Goal: Check status: Check status

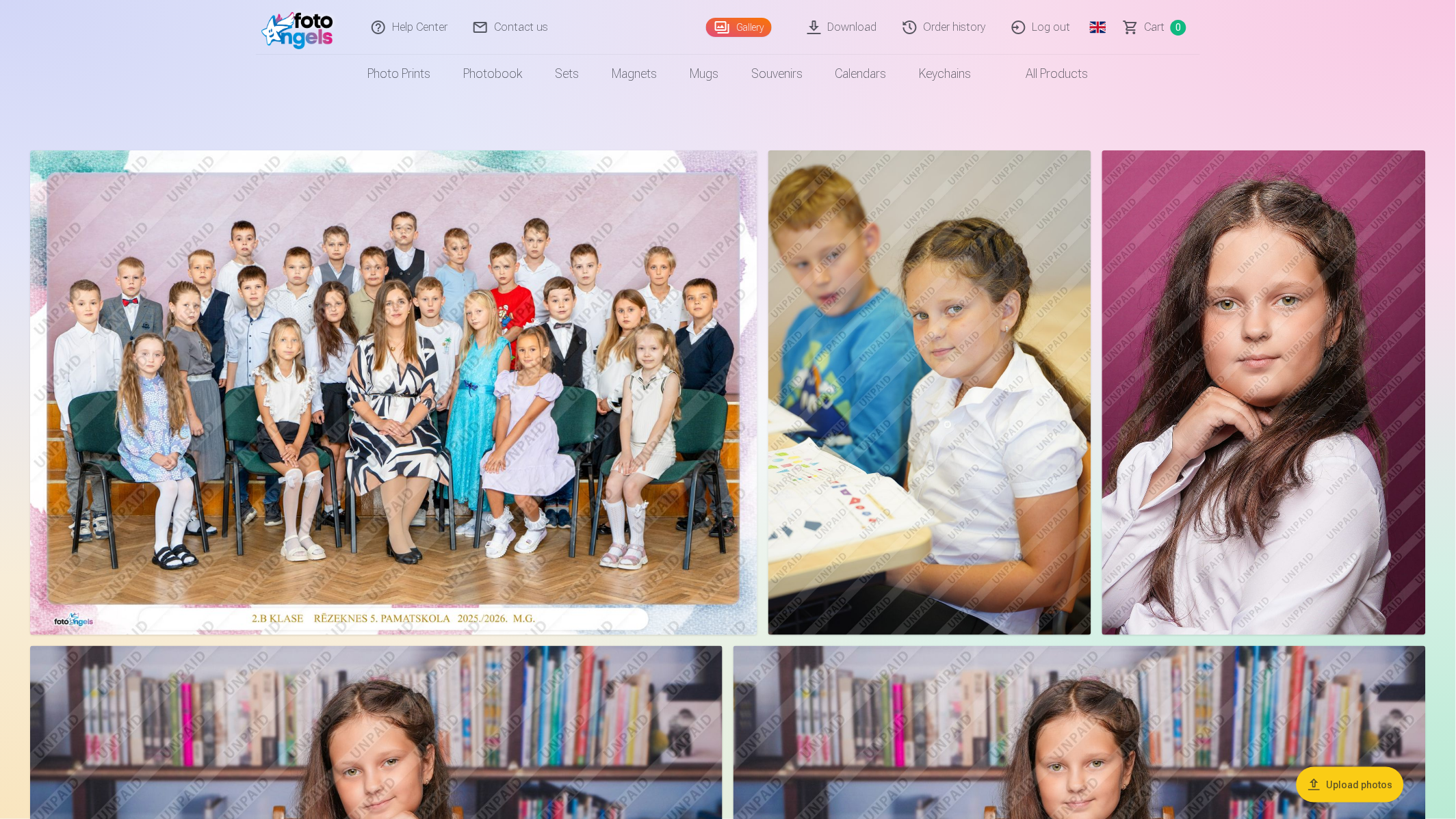
click at [966, 27] on link "Order history" at bounding box center [945, 27] width 109 height 55
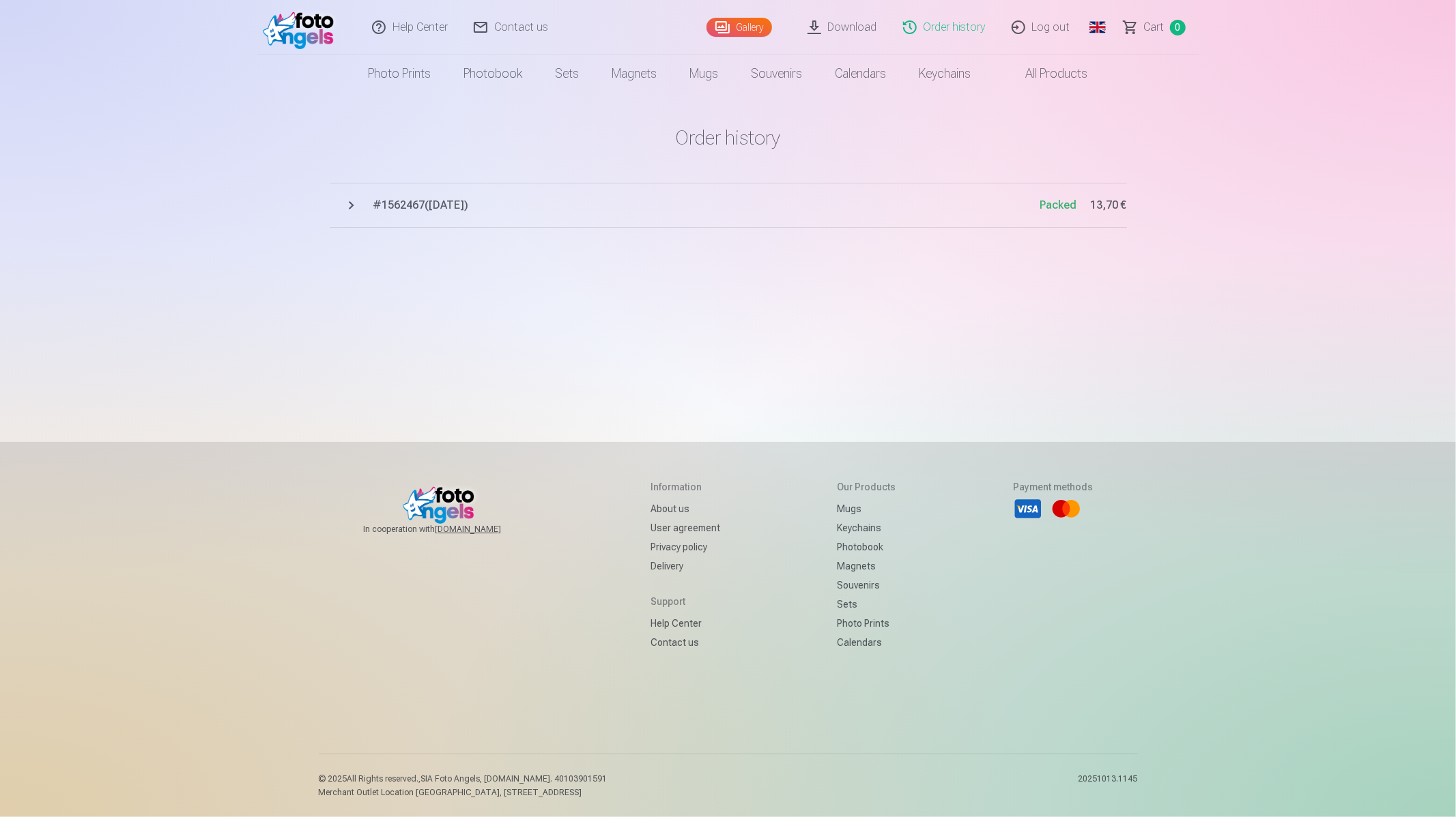
click at [353, 206] on button "# 1562467 ( [DATE] ) Packed 13,70 €" at bounding box center [728, 205] width 797 height 45
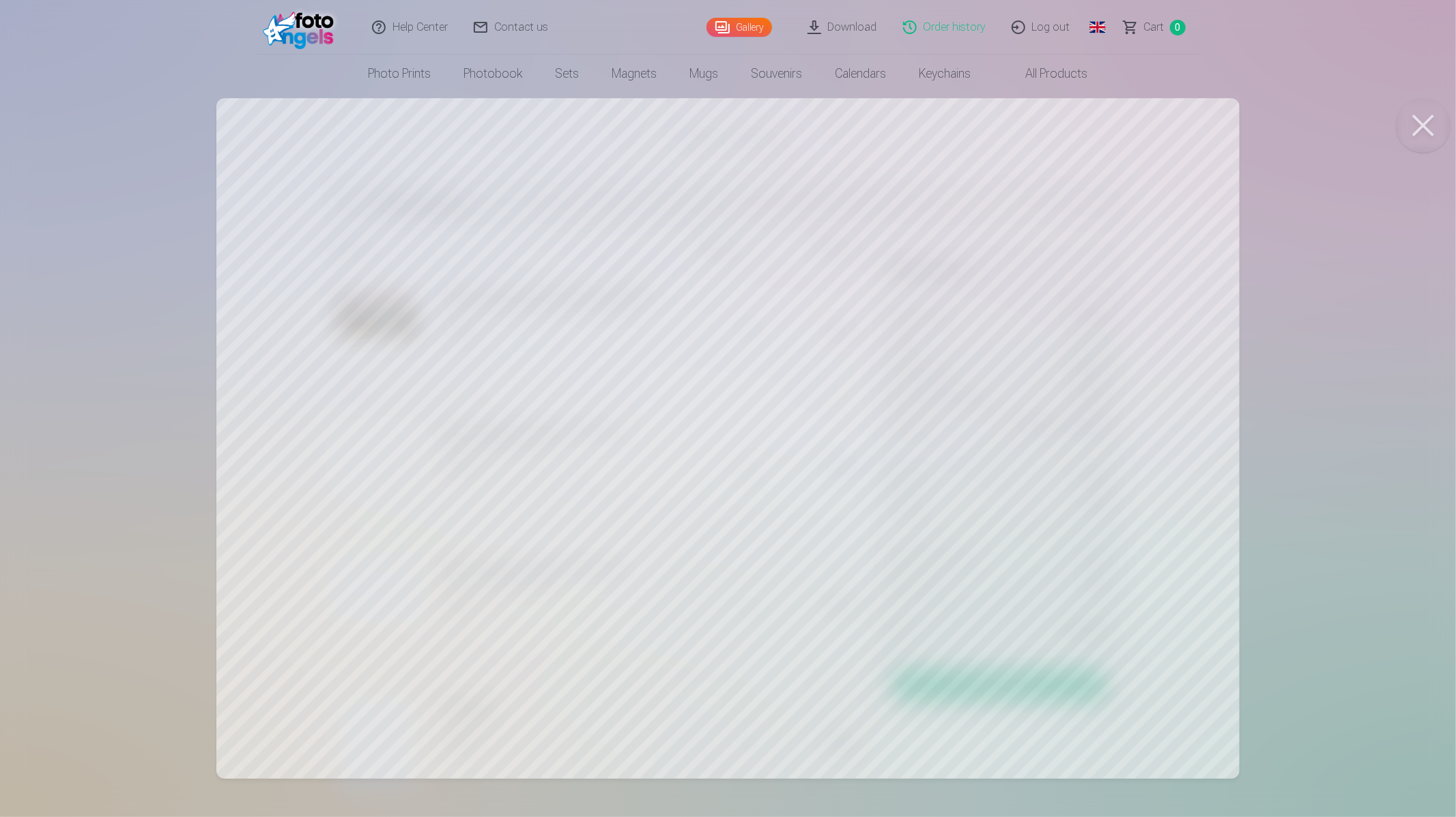
click at [1422, 127] on button at bounding box center [1422, 126] width 55 height 55
